Goal: Find specific page/section: Find specific page/section

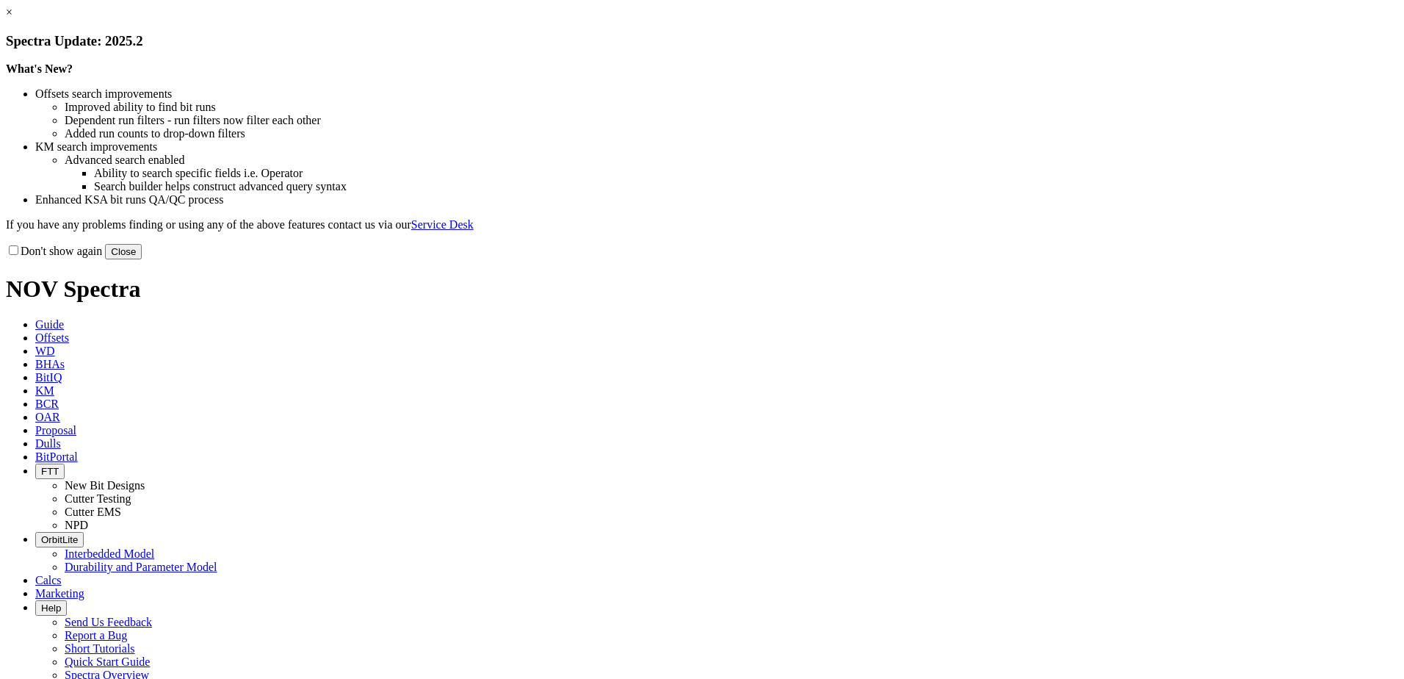
click at [142, 259] on button "Close" at bounding box center [123, 251] width 37 height 15
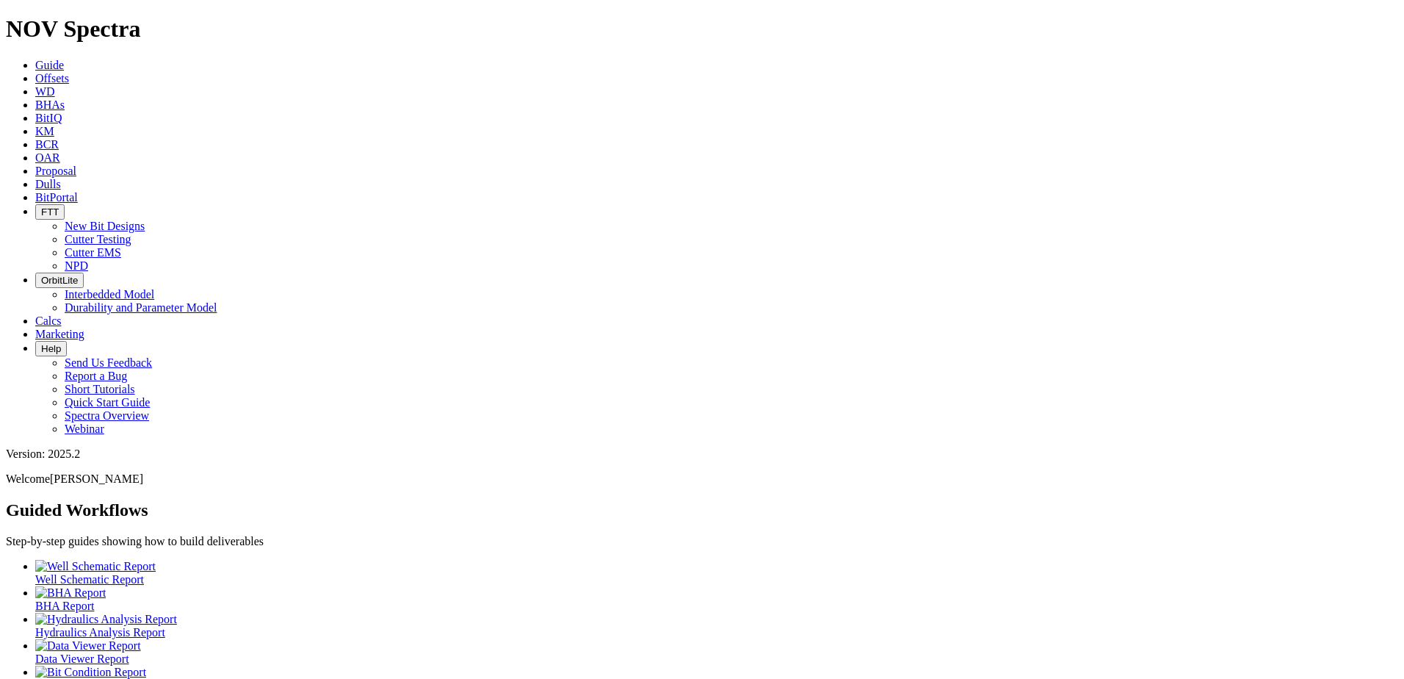
click at [41, 206] on icon "button" at bounding box center [41, 211] width 0 height 11
click at [131, 233] on link "Cutter Testing" at bounding box center [98, 239] width 67 height 12
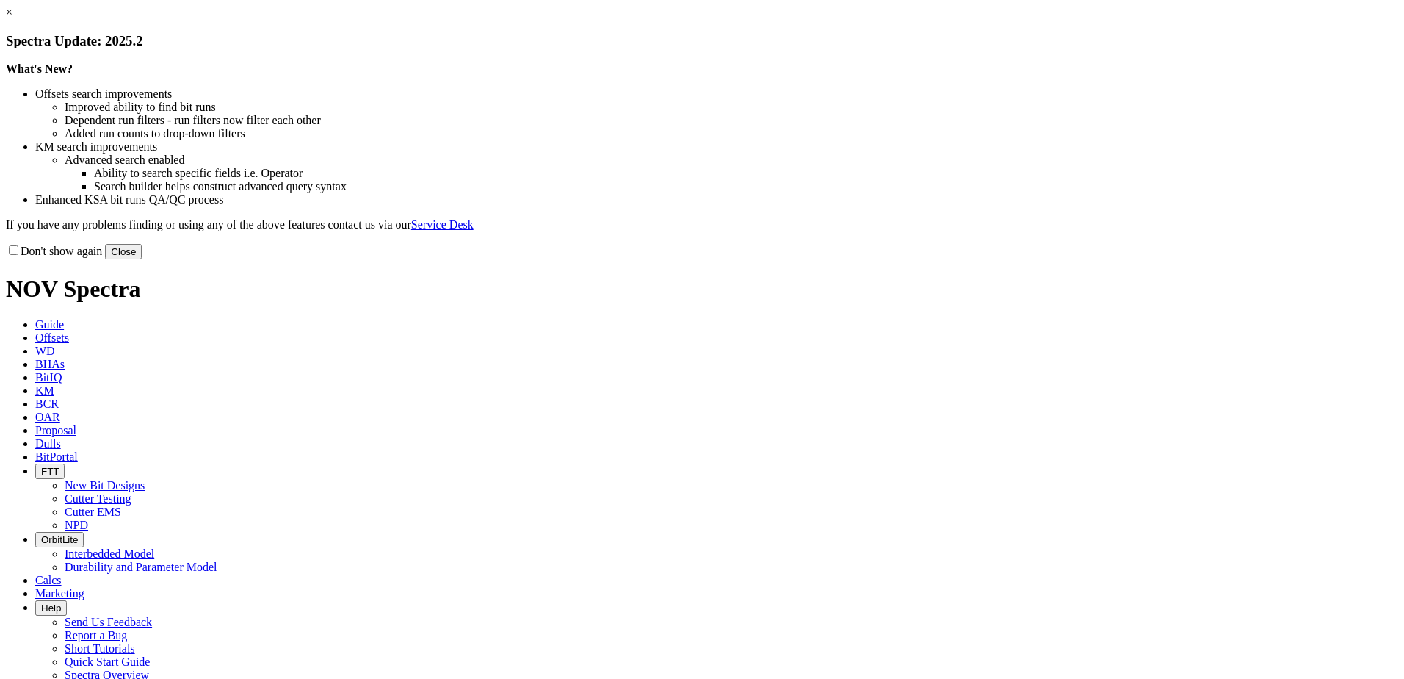
click at [142, 259] on button "Close" at bounding box center [123, 251] width 37 height 15
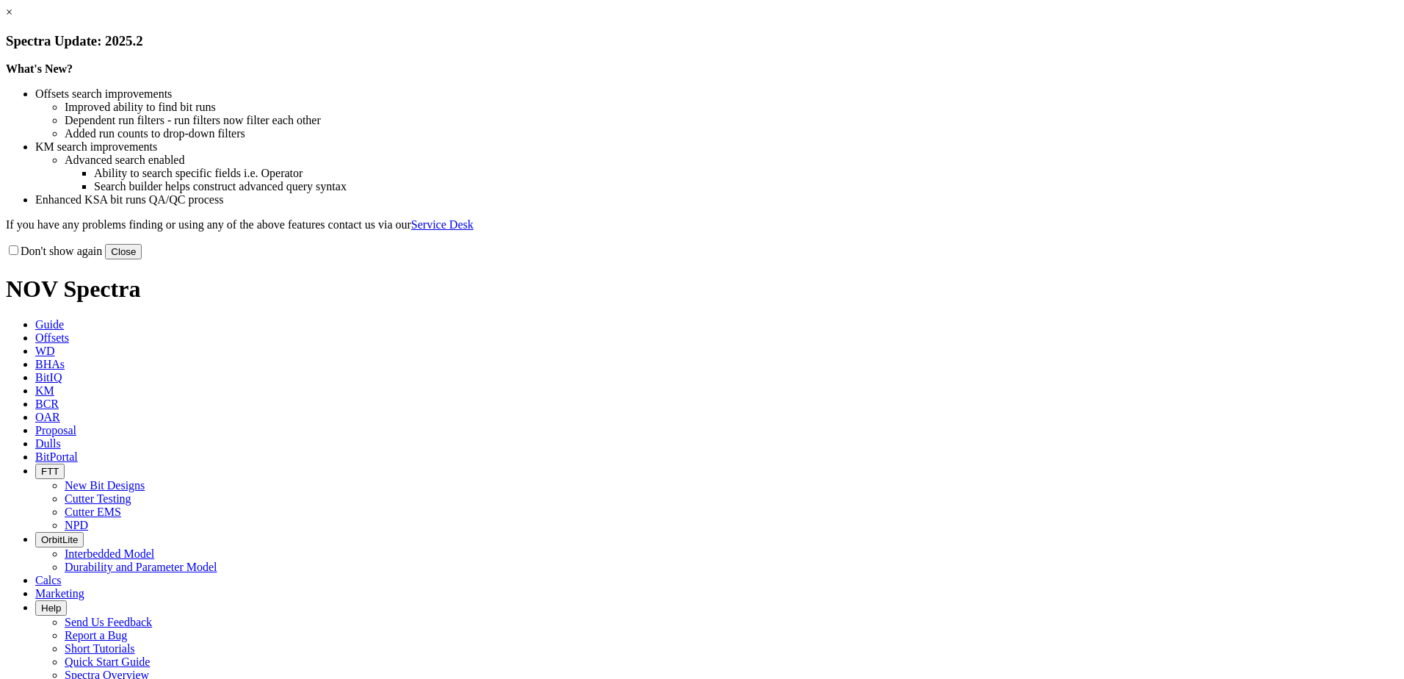
click at [142, 259] on button "Close" at bounding box center [123, 251] width 37 height 15
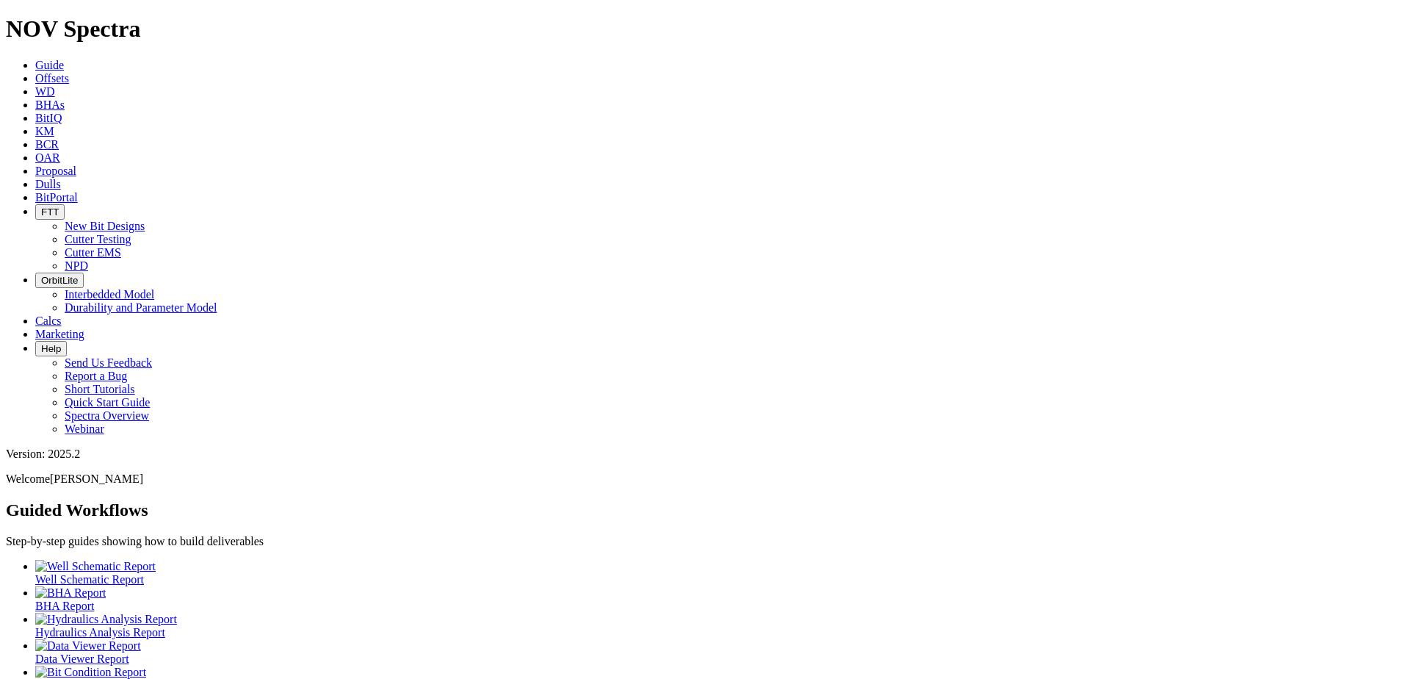
click at [59, 206] on span "FTT" at bounding box center [50, 211] width 18 height 11
click at [131, 233] on link "Cutter Testing" at bounding box center [98, 239] width 67 height 12
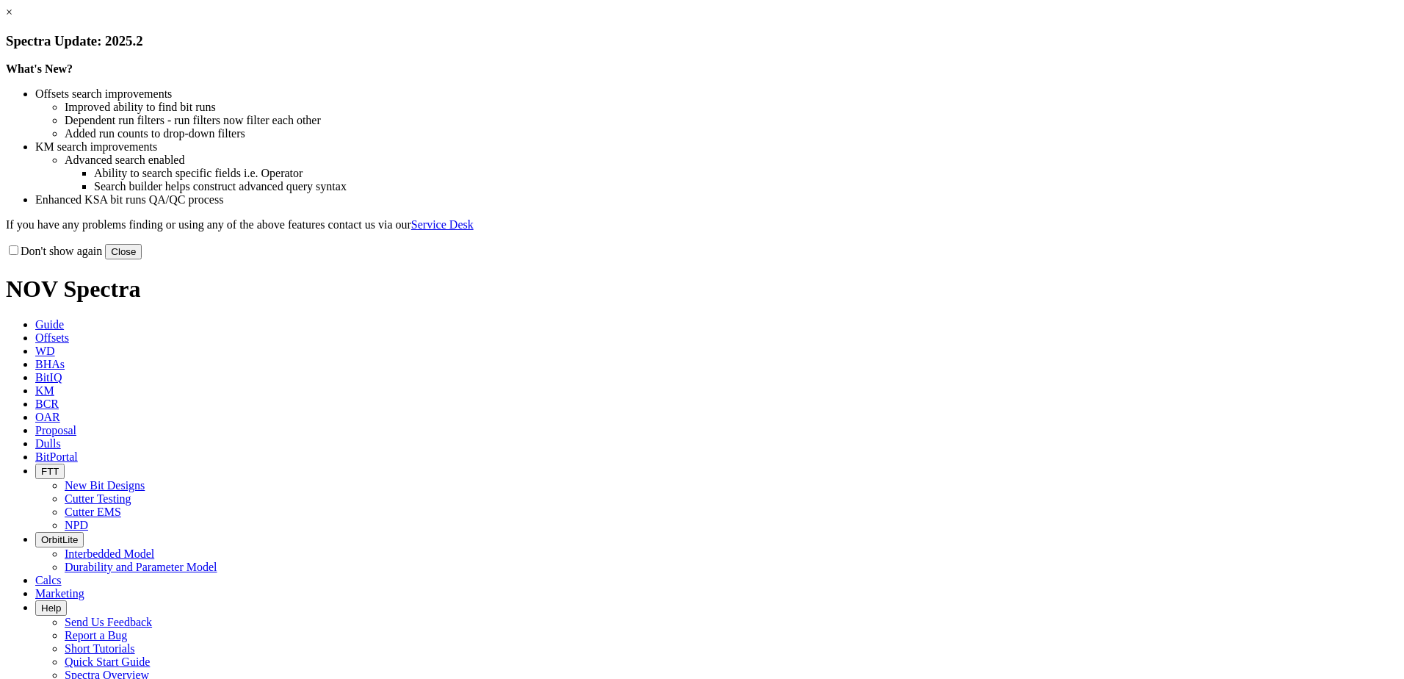
click at [142, 259] on button "Close" at bounding box center [123, 251] width 37 height 15
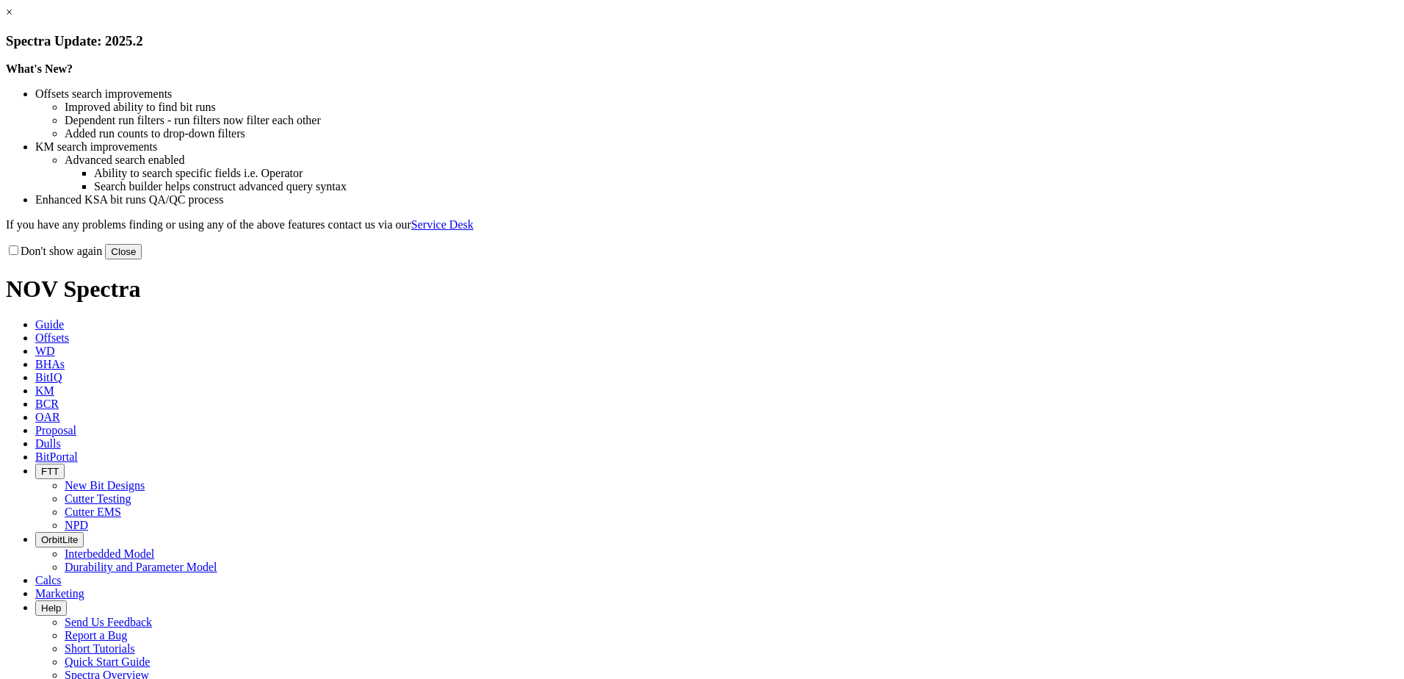
click at [142, 259] on button "Close" at bounding box center [123, 251] width 37 height 15
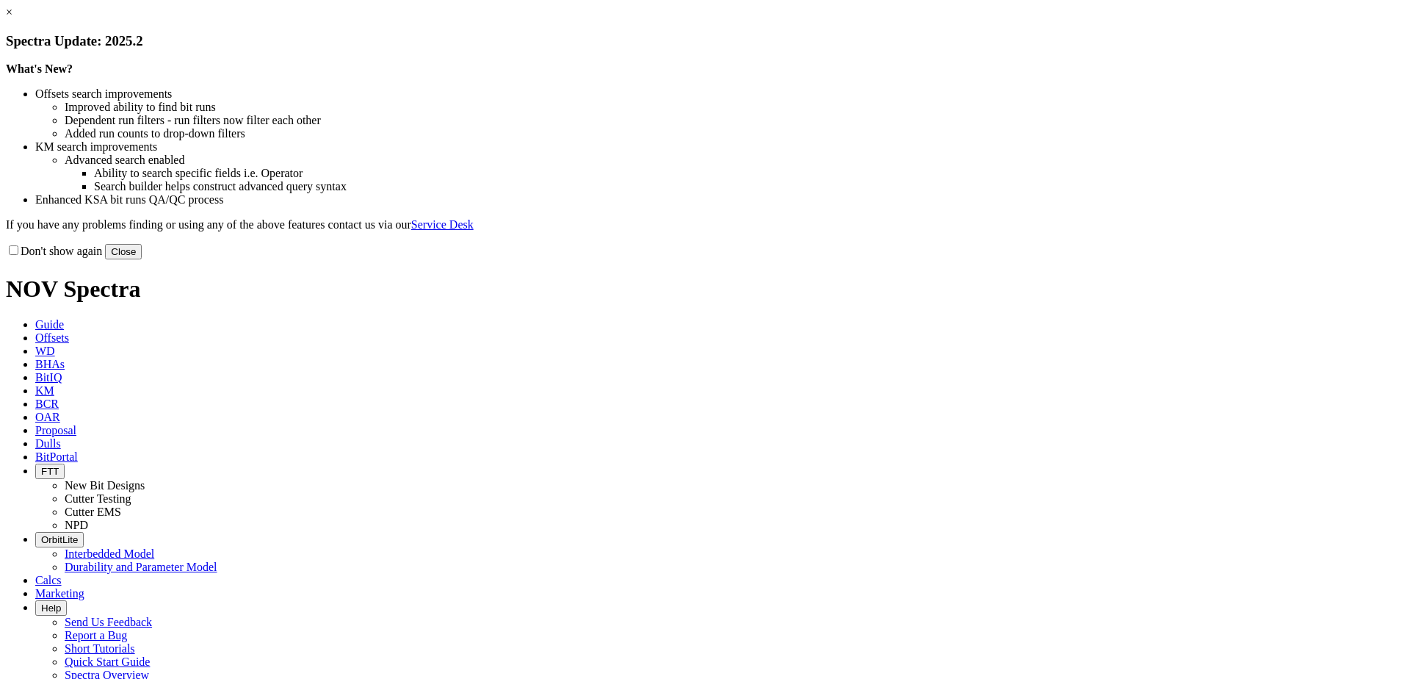
click at [18, 255] on input "Don't show again" at bounding box center [14, 250] width 10 height 10
checkbox input "true"
click at [142, 259] on button "Close" at bounding box center [123, 251] width 37 height 15
